Goal: Transaction & Acquisition: Purchase product/service

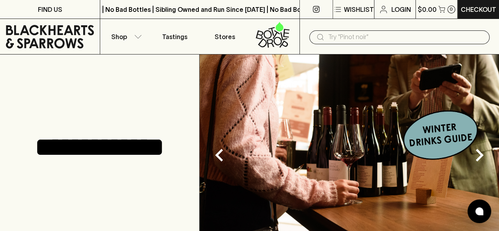
click at [368, 36] on input "text" at bounding box center [405, 37] width 155 height 13
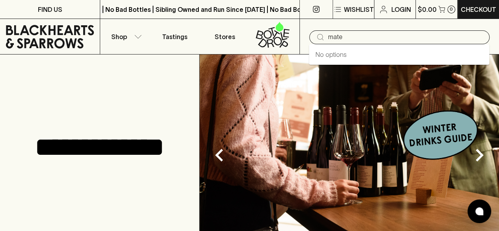
type input "mate"
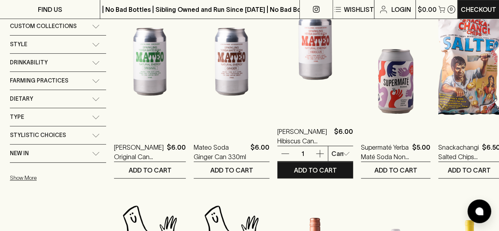
scroll to position [169, 0]
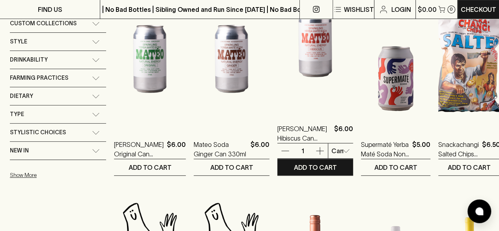
click at [308, 80] on img at bounding box center [316, 43] width 76 height 138
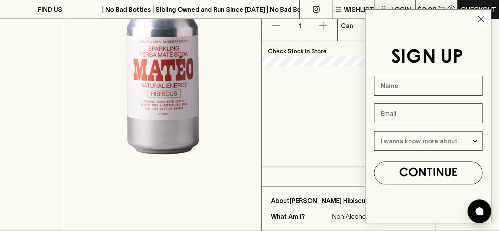
scroll to position [154, 0]
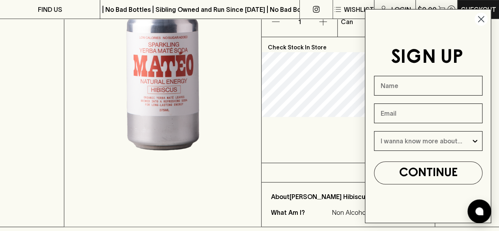
click at [481, 22] on circle "Close dialog" at bounding box center [481, 19] width 13 height 13
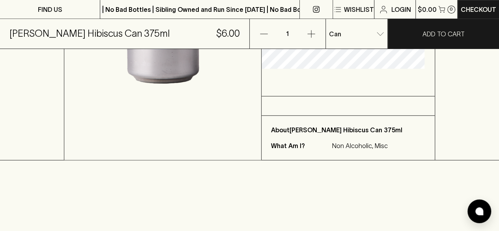
scroll to position [222, 0]
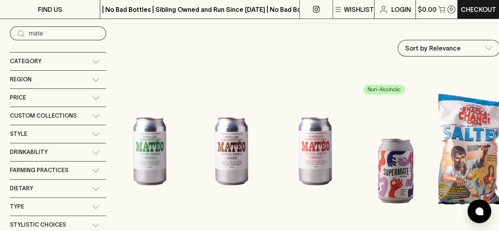
scroll to position [77, 0]
click at [380, 164] on img at bounding box center [395, 151] width 69 height 138
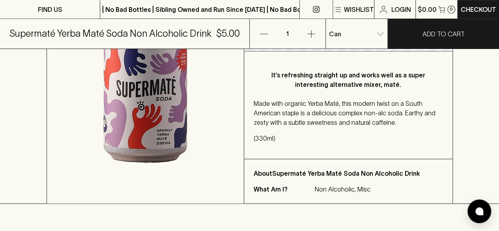
scroll to position [206, 0]
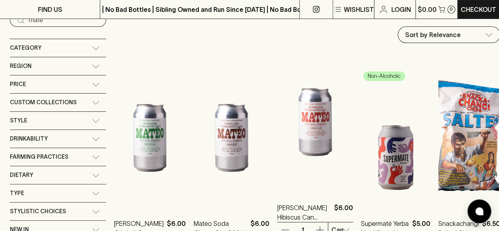
scroll to position [91, 0]
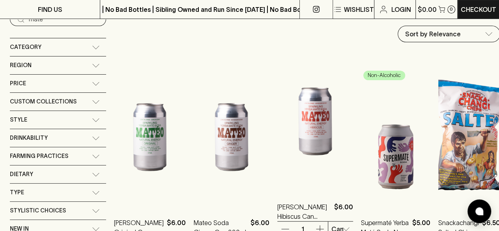
click at [308, 125] on img at bounding box center [316, 121] width 76 height 138
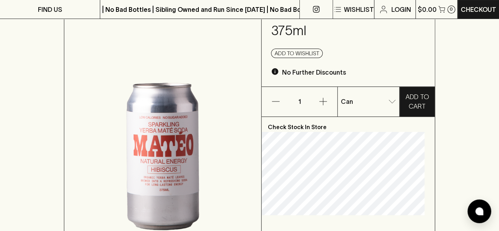
scroll to position [74, 0]
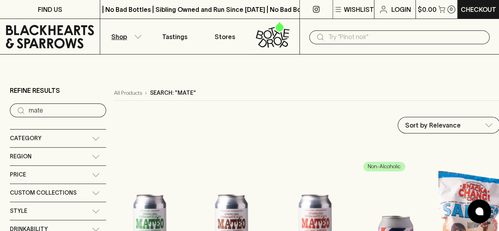
scroll to position [88, 0]
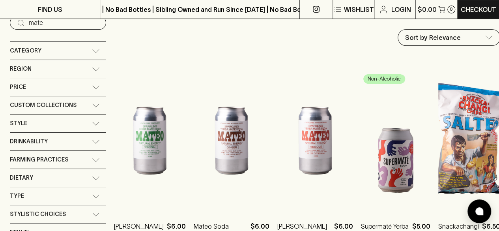
click at [144, 151] on img at bounding box center [150, 140] width 72 height 138
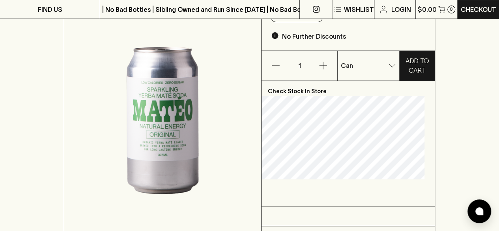
scroll to position [191, 0]
